Goal: Task Accomplishment & Management: Manage account settings

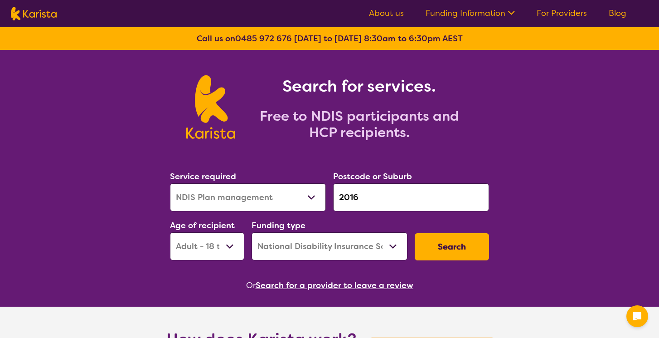
select select "NDIS Plan management"
select select "AD"
select select "NDIS"
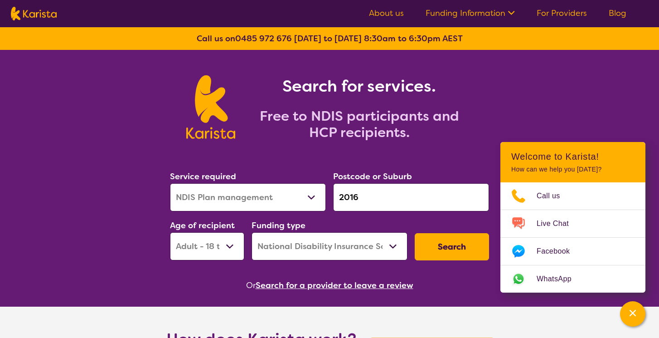
click at [436, 247] on button "Search" at bounding box center [452, 246] width 74 height 27
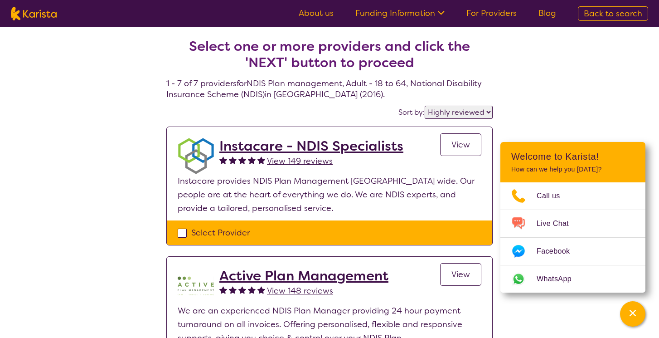
select select "by_score"
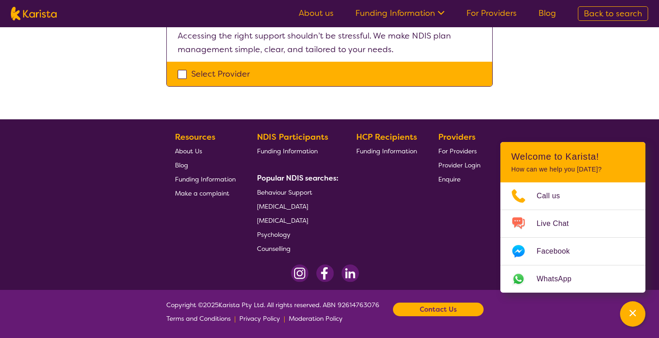
scroll to position [918, 0]
click at [456, 165] on span "Provider Login" at bounding box center [459, 165] width 42 height 8
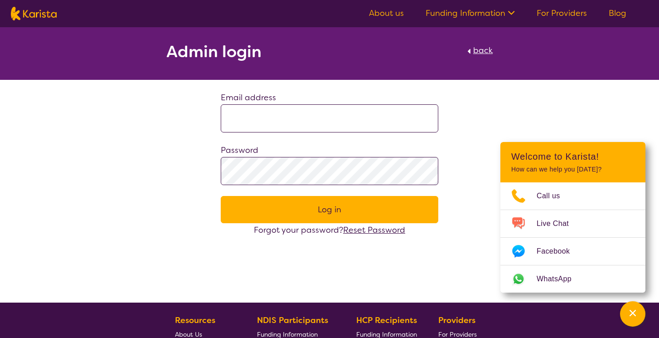
type input "**********"
click at [328, 209] on button "Log in" at bounding box center [329, 209] width 217 height 27
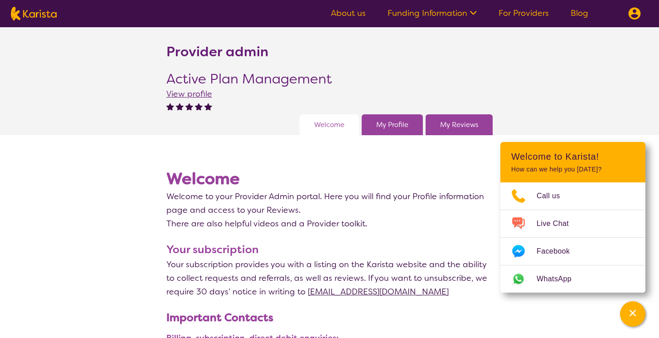
click at [185, 95] on span "View profile" at bounding box center [189, 93] width 46 height 11
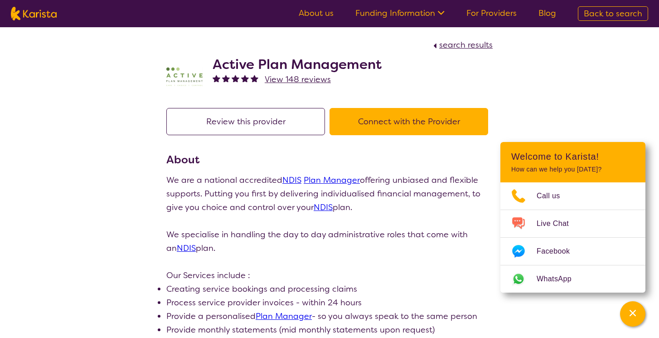
click at [481, 15] on link "For Providers" at bounding box center [491, 13] width 50 height 11
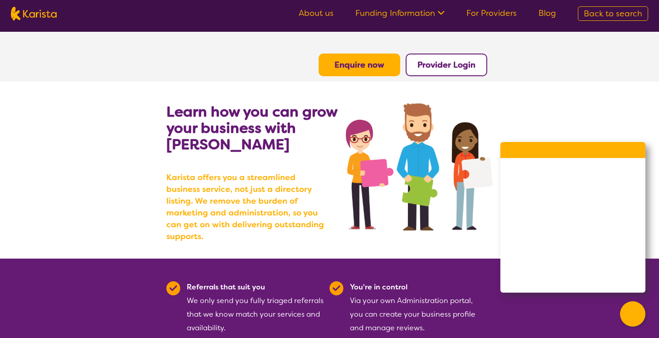
click at [454, 63] on b "Provider Login" at bounding box center [446, 64] width 58 height 11
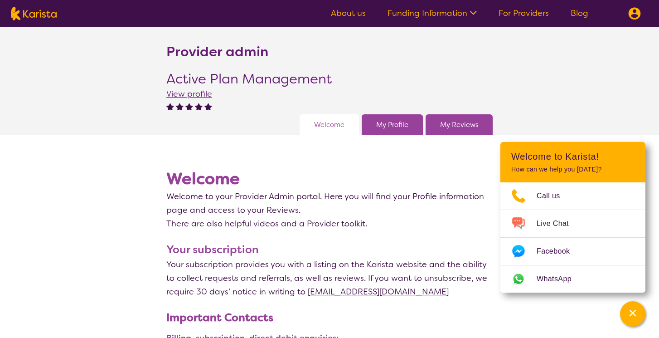
click at [389, 124] on link "My Profile" at bounding box center [392, 125] width 32 height 14
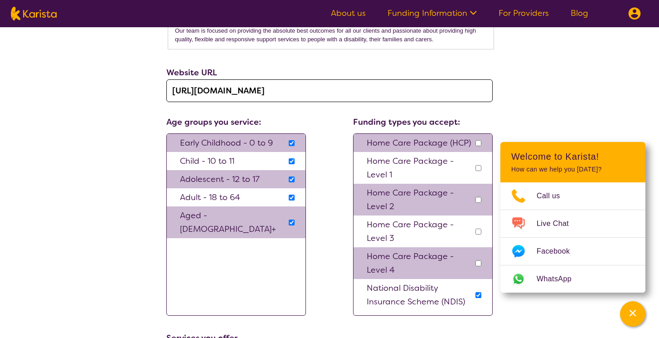
scroll to position [610, 0]
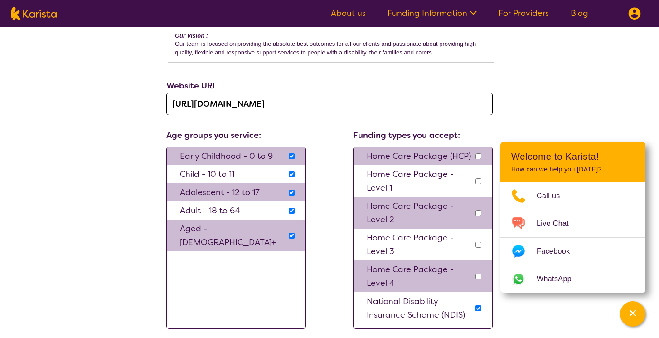
click at [292, 153] on input "checkbox" at bounding box center [292, 156] width 6 height 6
checkbox input "false"
click at [291, 171] on input "checkbox" at bounding box center [292, 174] width 6 height 6
checkbox input "false"
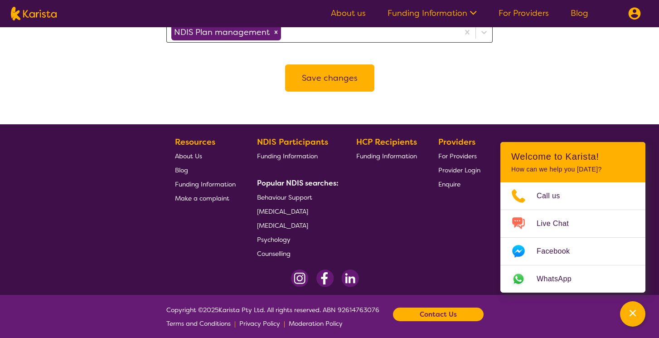
scroll to position [886, 0]
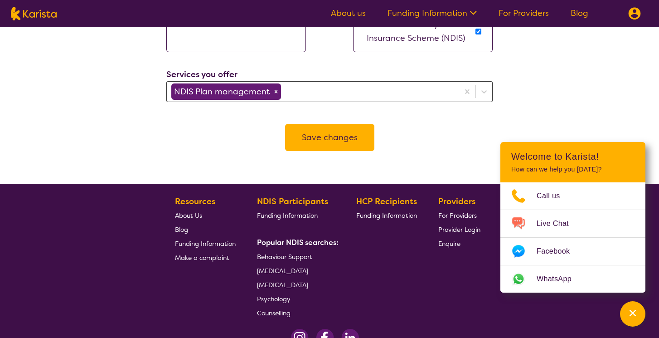
click at [334, 131] on button "Save changes" at bounding box center [329, 137] width 89 height 27
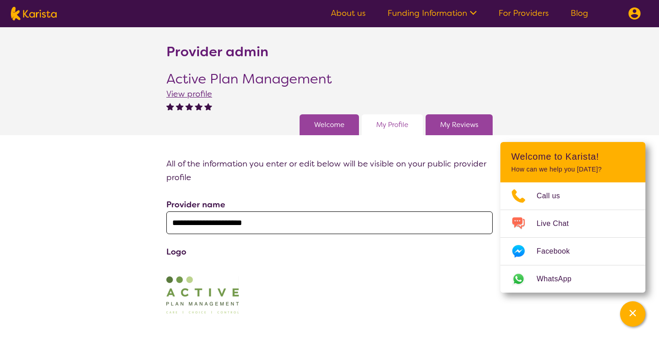
scroll to position [0, 0]
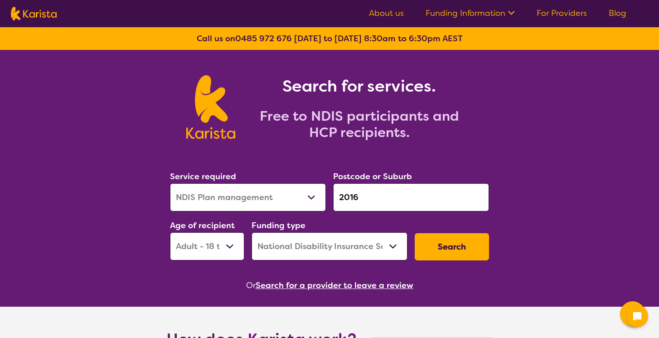
select select "NDIS Plan management"
select select "AD"
select select "NDIS"
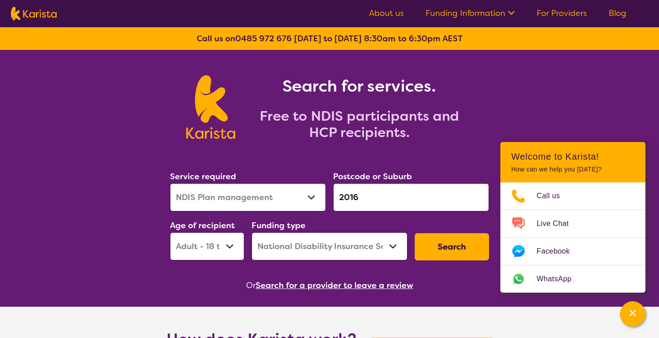
select select "EC"
click at [446, 247] on button "Search" at bounding box center [452, 246] width 74 height 27
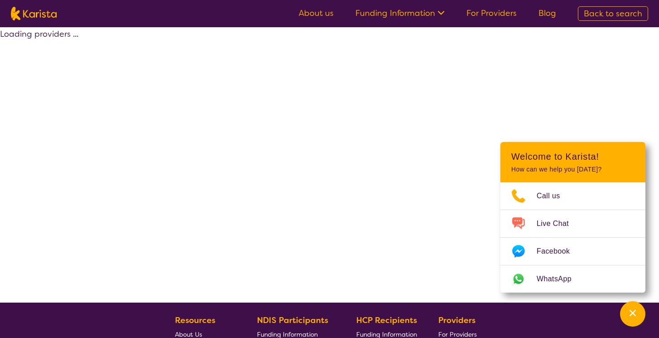
select select "by_score"
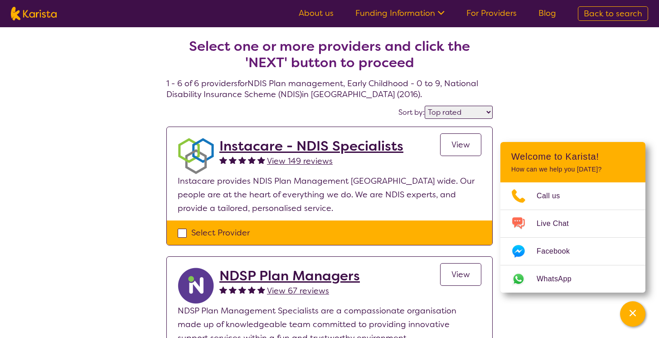
select select "NDIS Plan management"
select select "EC"
select select "NDIS"
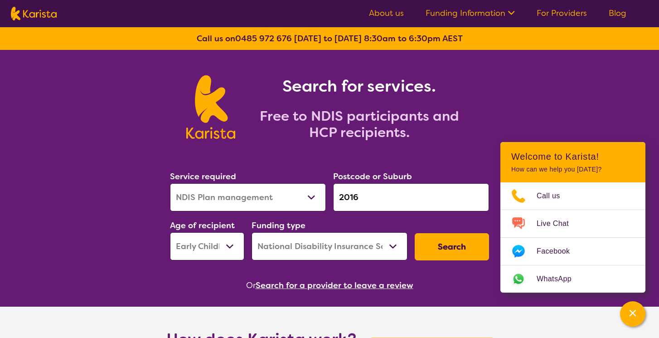
select select "AS"
click at [440, 248] on button "Search" at bounding box center [452, 246] width 74 height 27
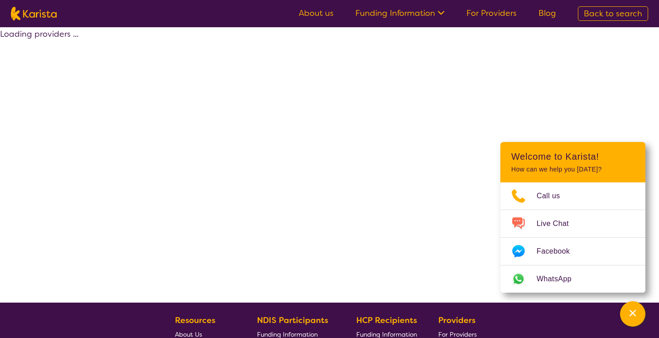
select select "by_score"
